Goal: Task Accomplishment & Management: Manage account settings

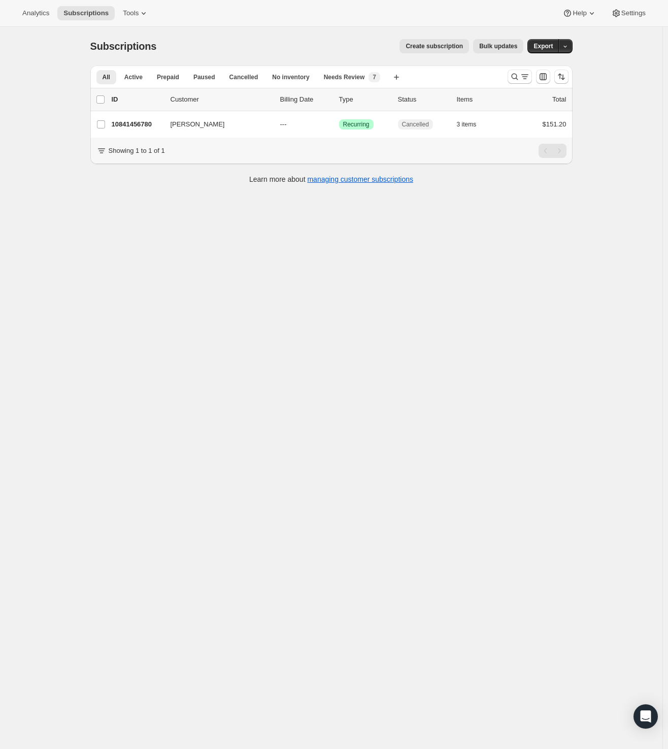
drag, startPoint x: 209, startPoint y: 306, endPoint x: 145, endPoint y: 182, distance: 139.5
click at [208, 306] on div "Subscriptions. This page is ready Subscriptions Create subscription Bulk update…" at bounding box center [331, 401] width 663 height 749
click at [518, 73] on icon "Search and filter results" at bounding box center [515, 77] width 10 height 10
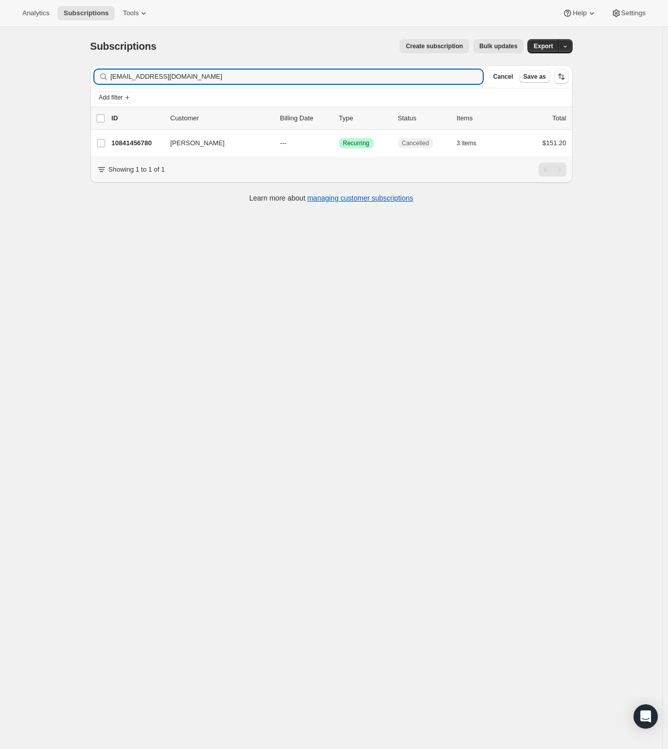
drag, startPoint x: 179, startPoint y: 78, endPoint x: 43, endPoint y: 74, distance: 135.7
click at [43, 73] on div "Subscriptions. This page is ready Subscriptions Create subscription Bulk update…" at bounding box center [331, 401] width 663 height 749
type input "[EMAIL_ADDRESS][DOMAIN_NAME]"
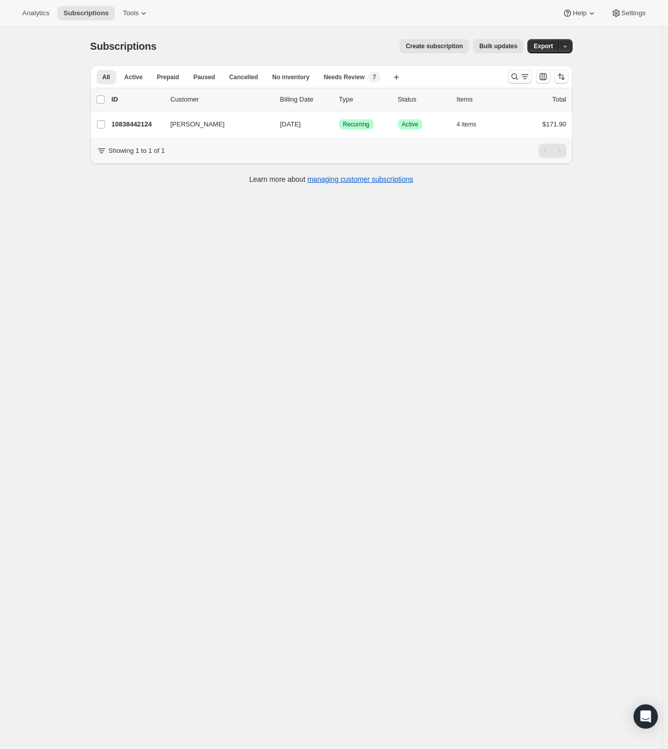
click at [514, 76] on icon "Search and filter results" at bounding box center [514, 77] width 7 height 7
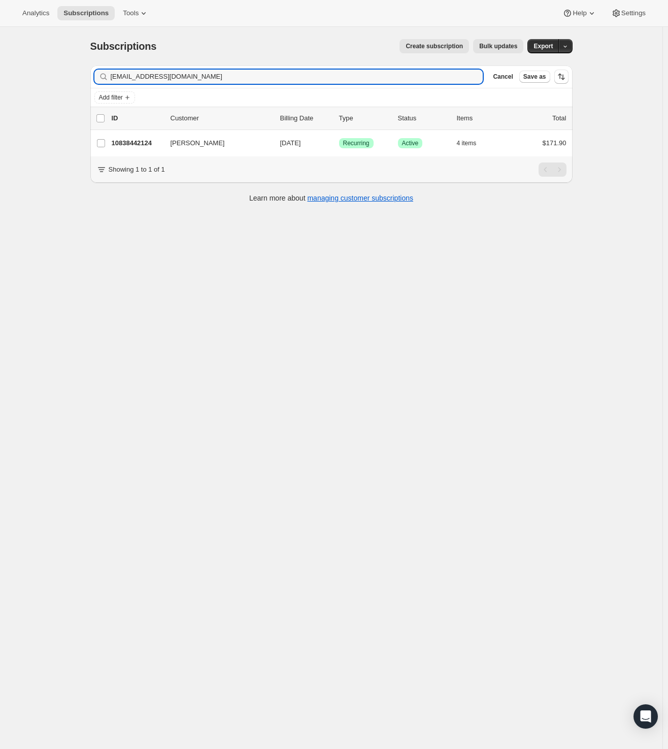
drag, startPoint x: 160, startPoint y: 82, endPoint x: -43, endPoint y: 84, distance: 203.2
click at [0, 84] on html "Analytics Subscriptions Tools Help Settings Skip to content Subscriptions. This…" at bounding box center [334, 374] width 668 height 749
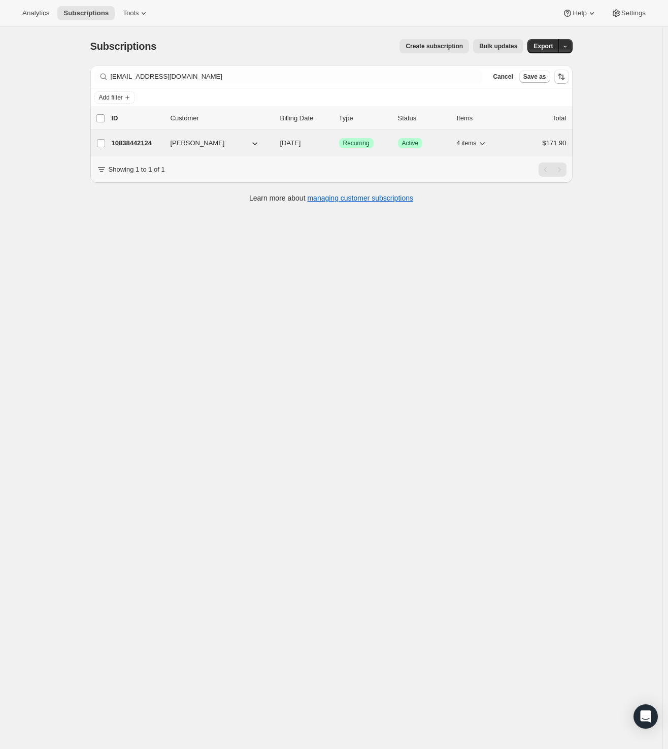
click at [140, 144] on p "10838442124" at bounding box center [137, 143] width 51 height 10
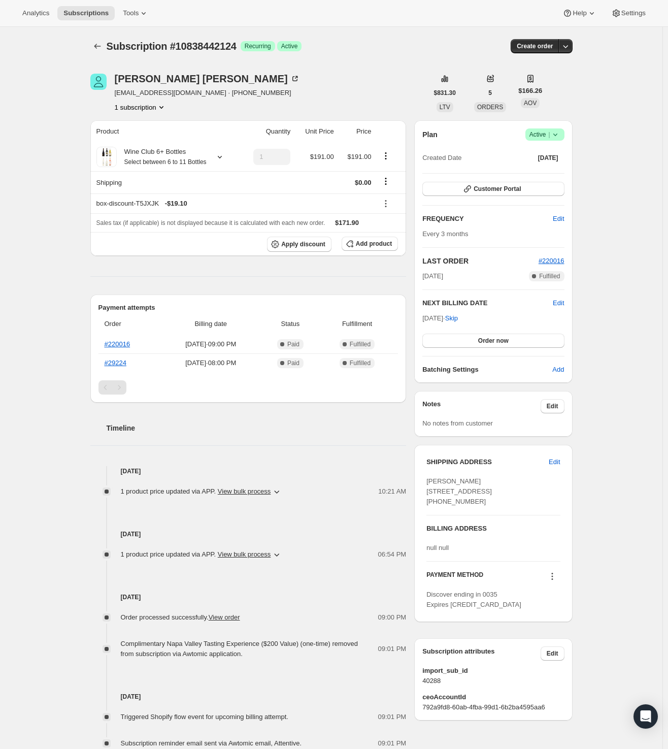
click at [561, 136] on icon at bounding box center [556, 135] width 10 height 10
click at [561, 168] on span "Cancel subscription" at bounding box center [543, 172] width 57 height 8
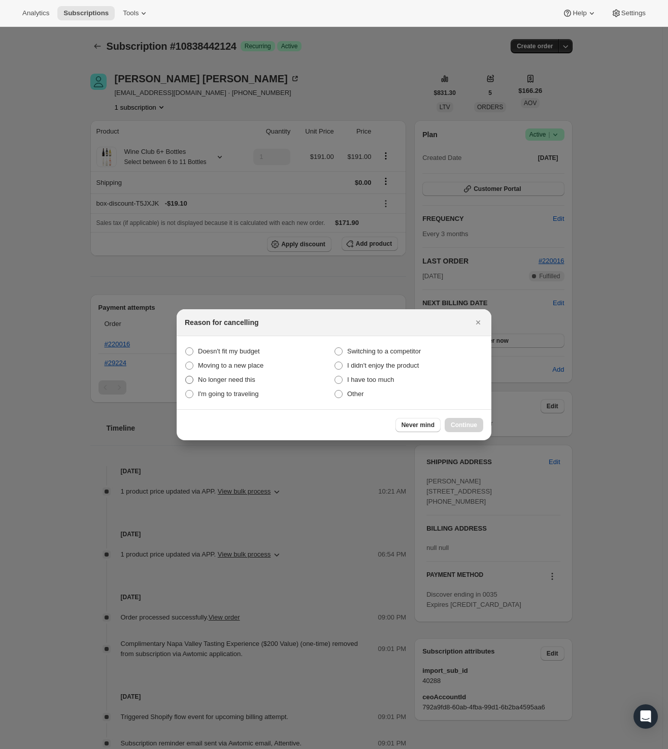
click at [224, 375] on span "No longer need this" at bounding box center [226, 380] width 57 height 10
click at [186, 376] on this "No longer need this" at bounding box center [185, 376] width 1 height 1
radio this "true"
click at [463, 424] on span "Continue" at bounding box center [464, 425] width 26 height 8
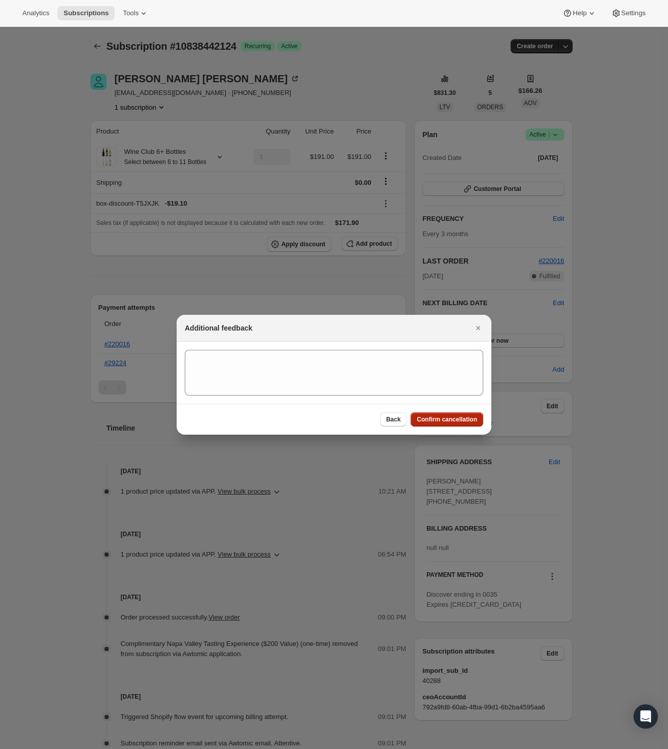
click at [445, 421] on span "Confirm cancellation" at bounding box center [447, 419] width 60 height 8
